Goal: Communication & Community: Answer question/provide support

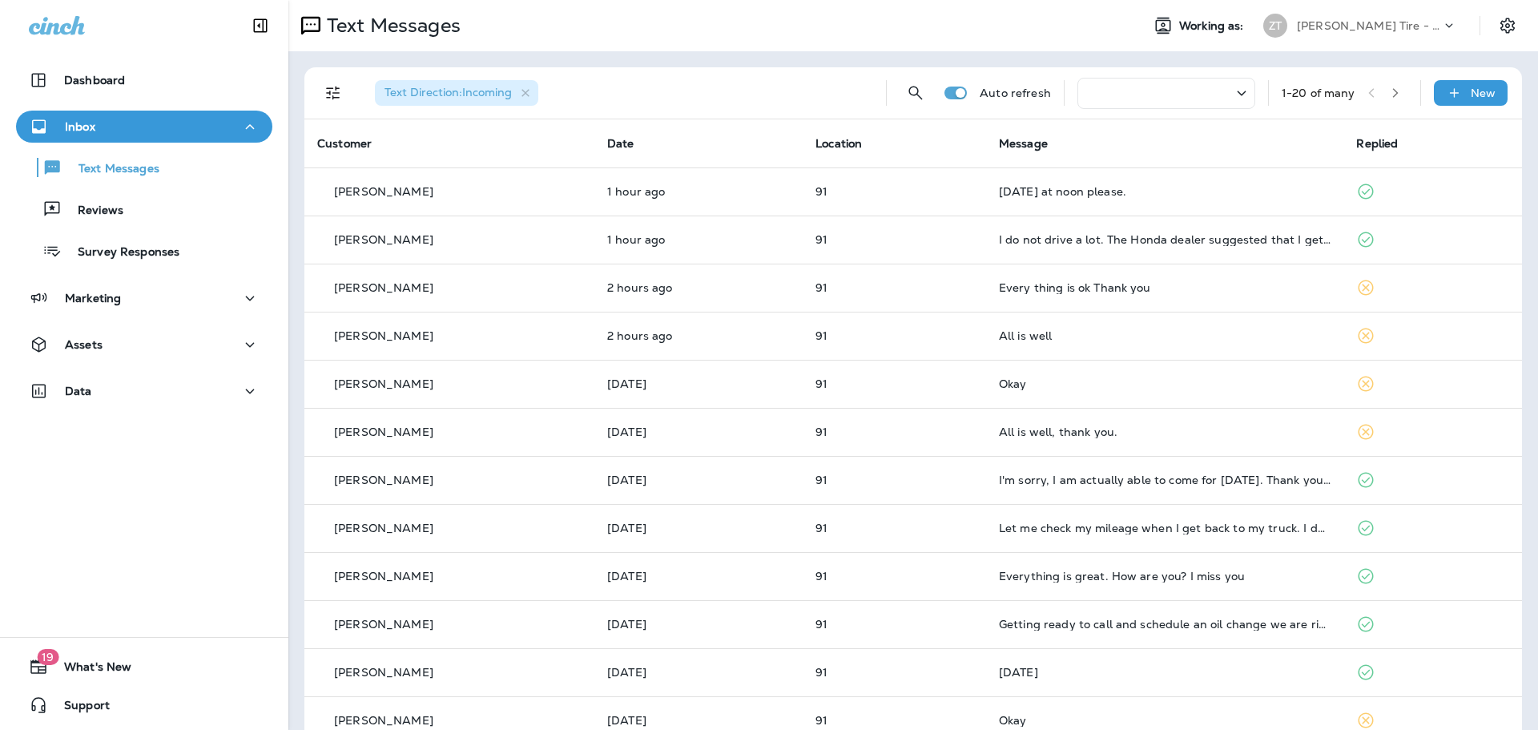
click at [1330, 30] on p "[PERSON_NAME] Tire - [PERSON_NAME]" at bounding box center [1369, 25] width 144 height 13
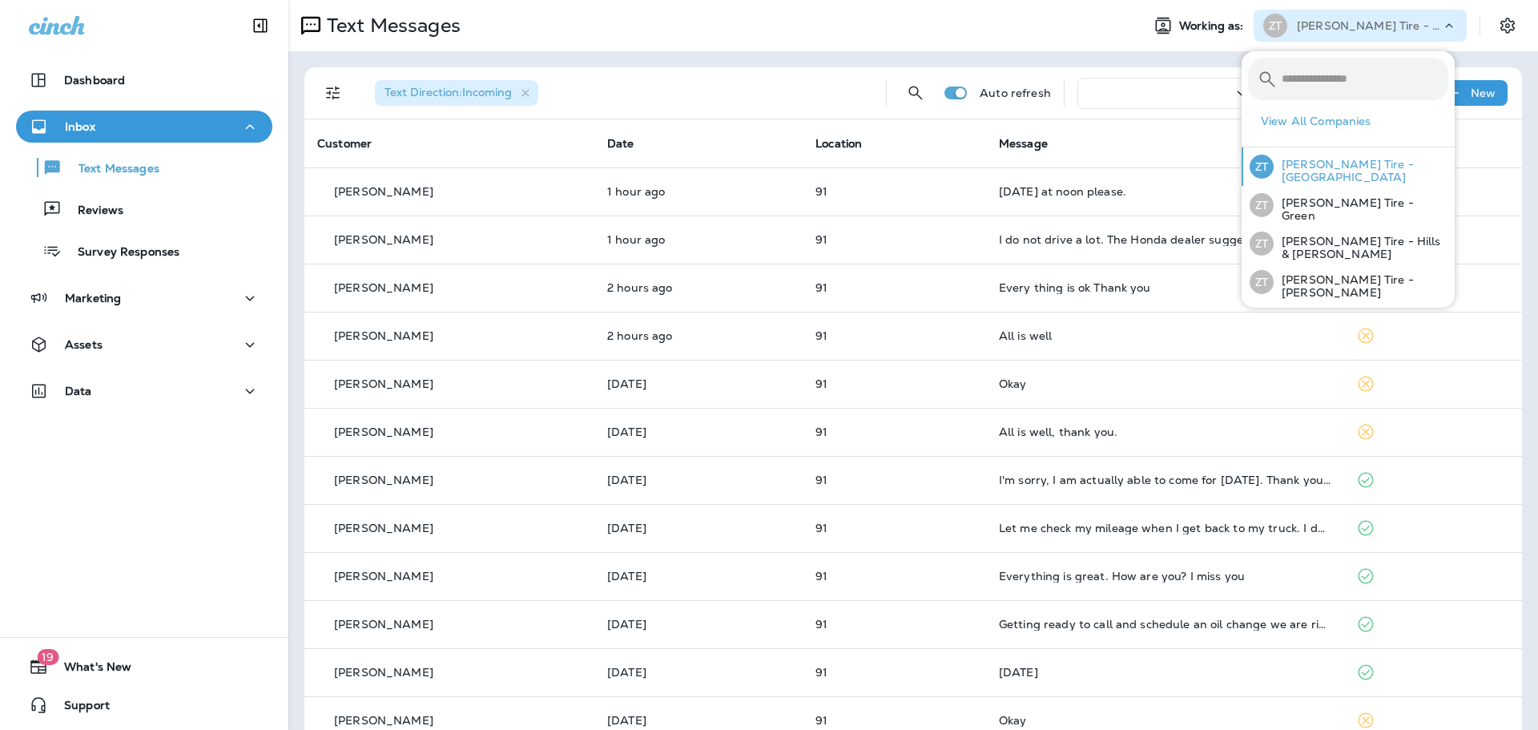
click at [1327, 178] on p "[PERSON_NAME] Tire - [GEOGRAPHIC_DATA]" at bounding box center [1361, 171] width 175 height 26
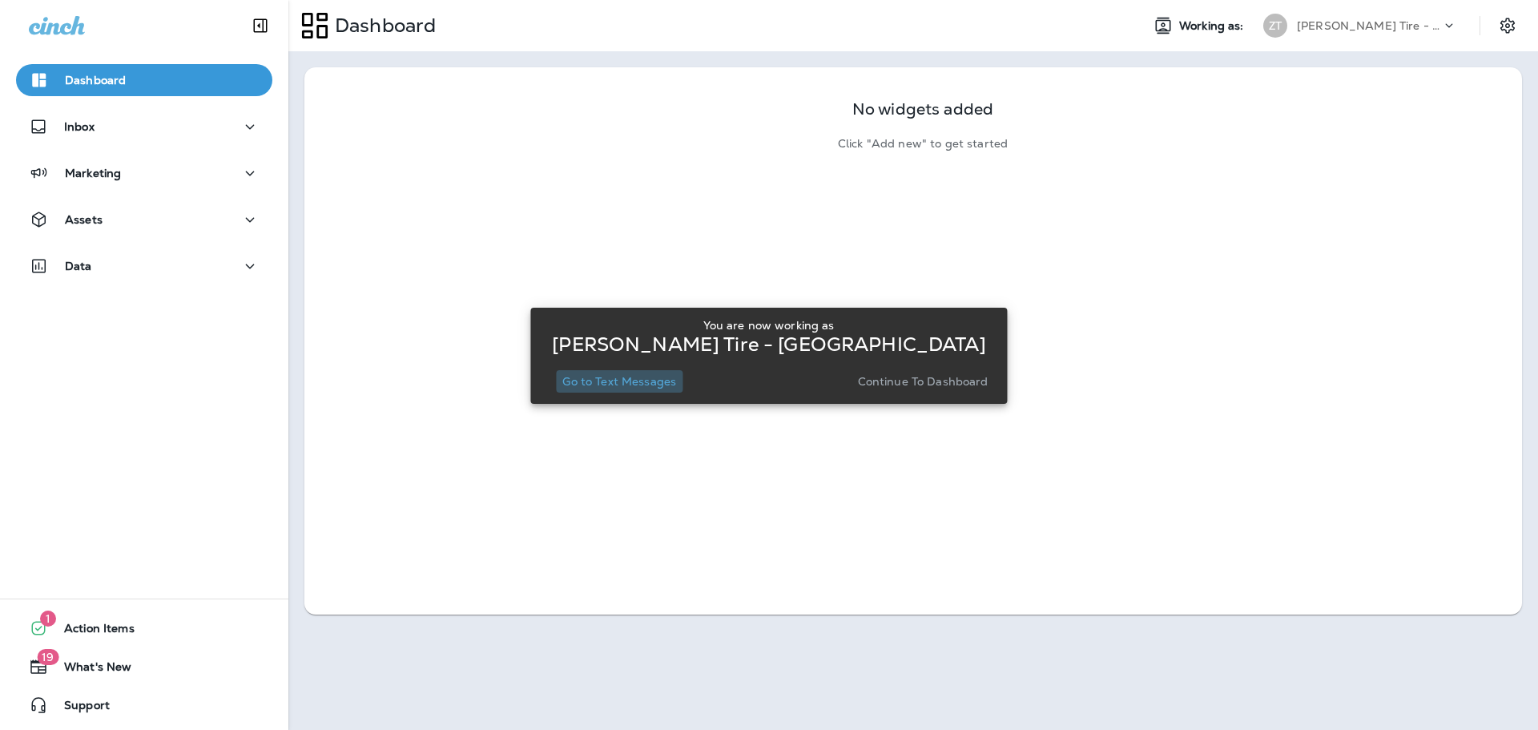
click at [624, 388] on p "Go to Text Messages" at bounding box center [619, 381] width 114 height 13
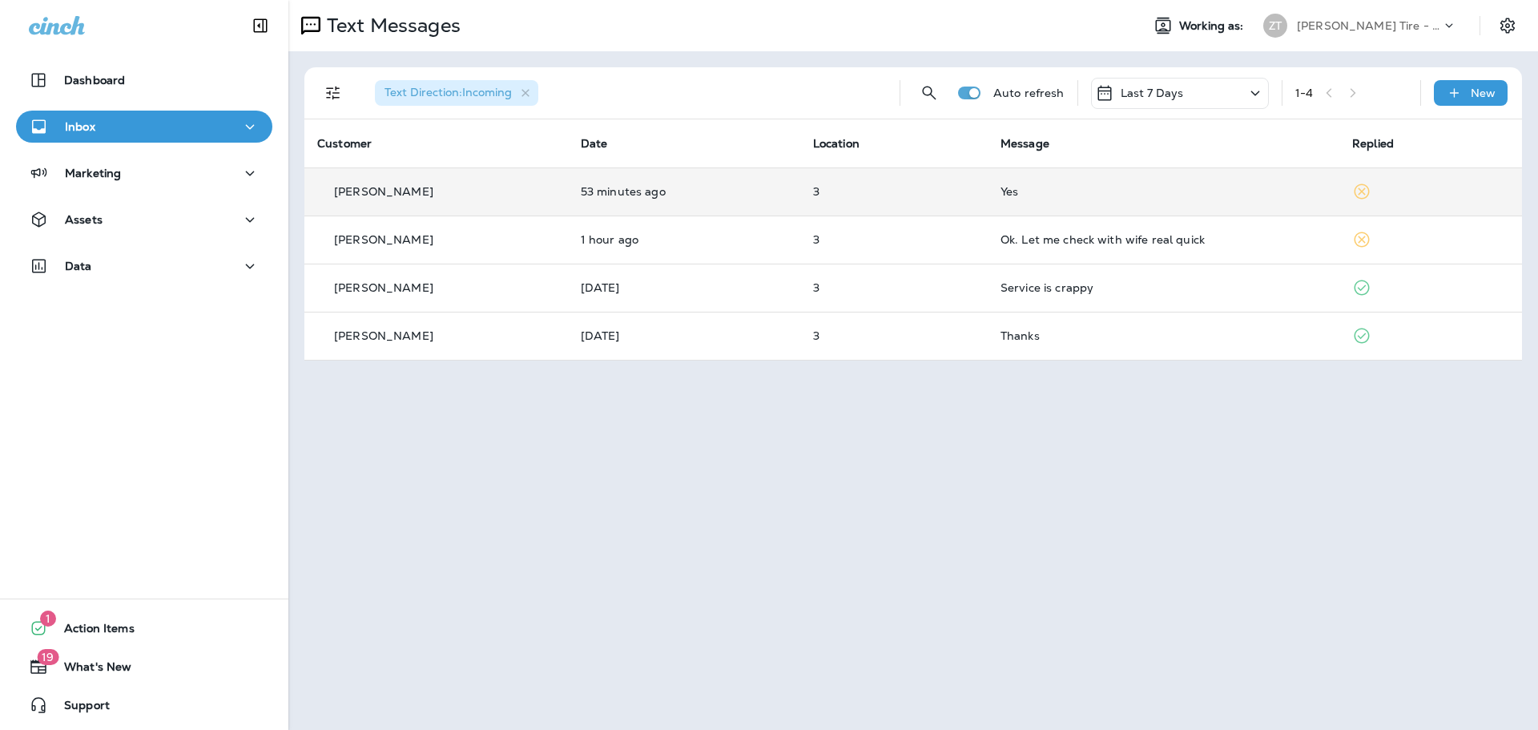
click at [1170, 197] on div "Yes" at bounding box center [1164, 191] width 326 height 13
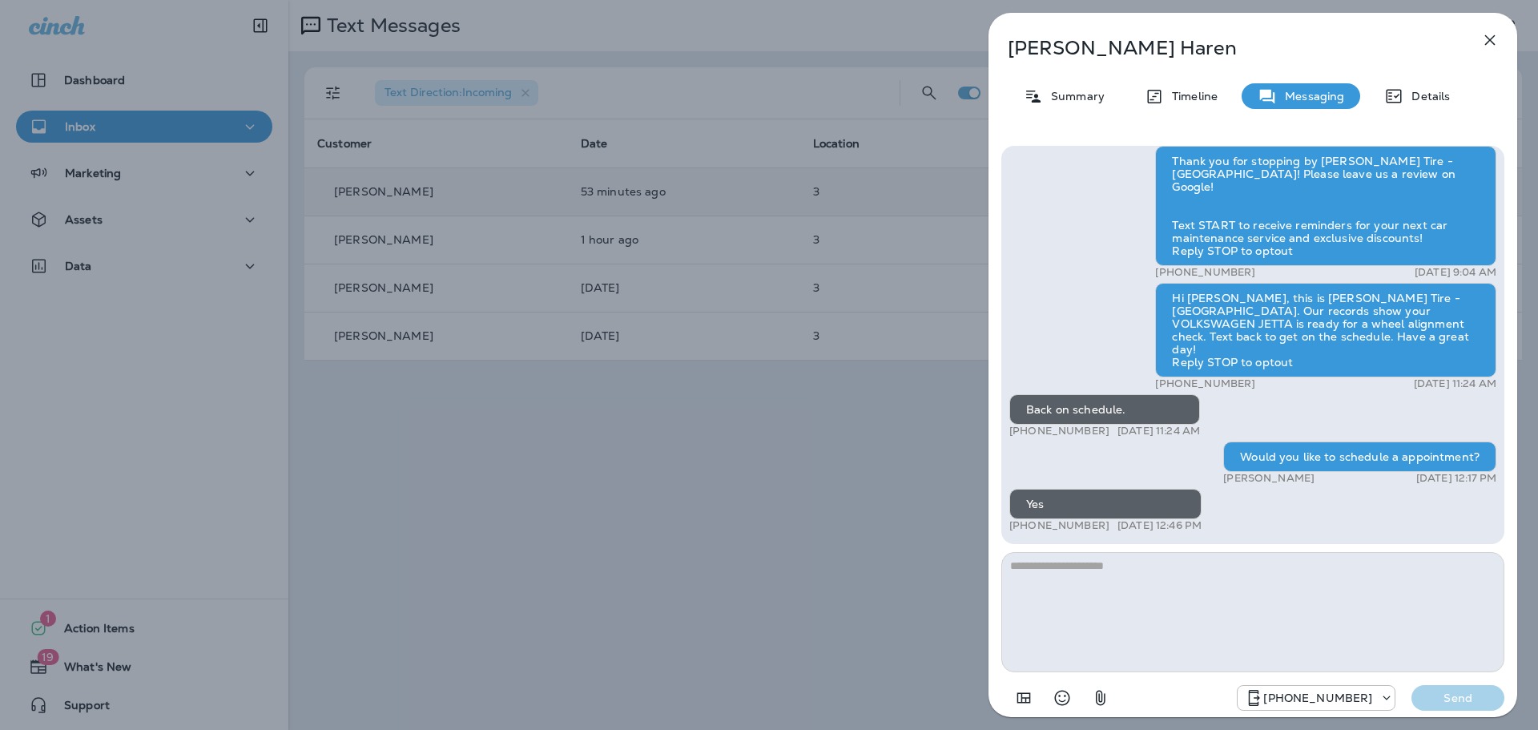
click at [1033, 580] on textarea at bounding box center [1252, 612] width 503 height 120
type textarea "**********"
click at [1456, 695] on p "Send" at bounding box center [1457, 698] width 67 height 14
